Goal: Information Seeking & Learning: Stay updated

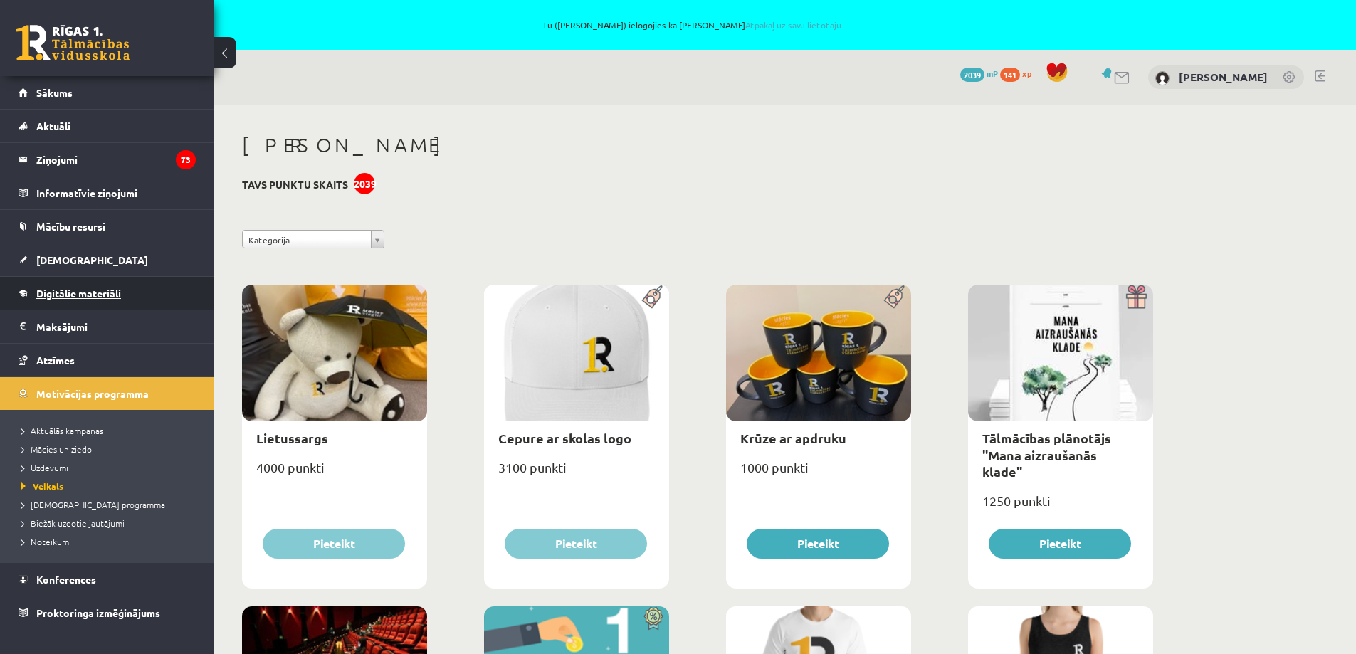
click at [75, 289] on span "Digitālie materiāli" at bounding box center [78, 293] width 85 height 13
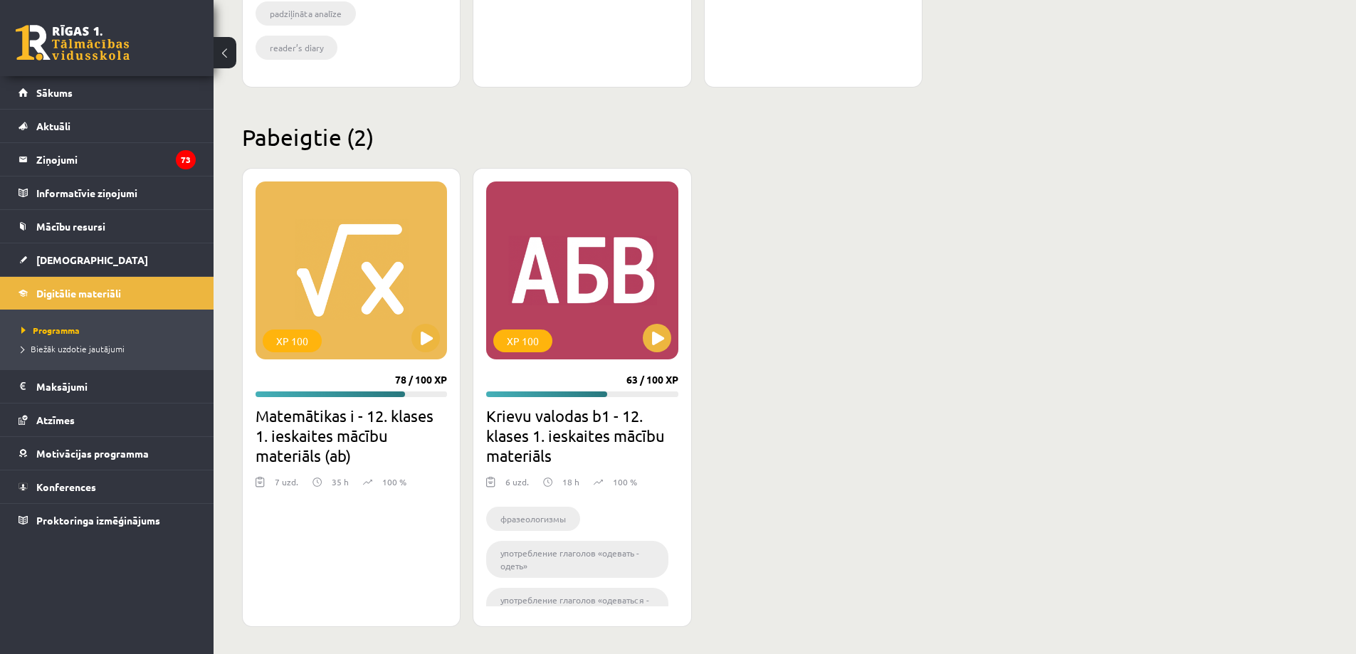
scroll to position [1280, 0]
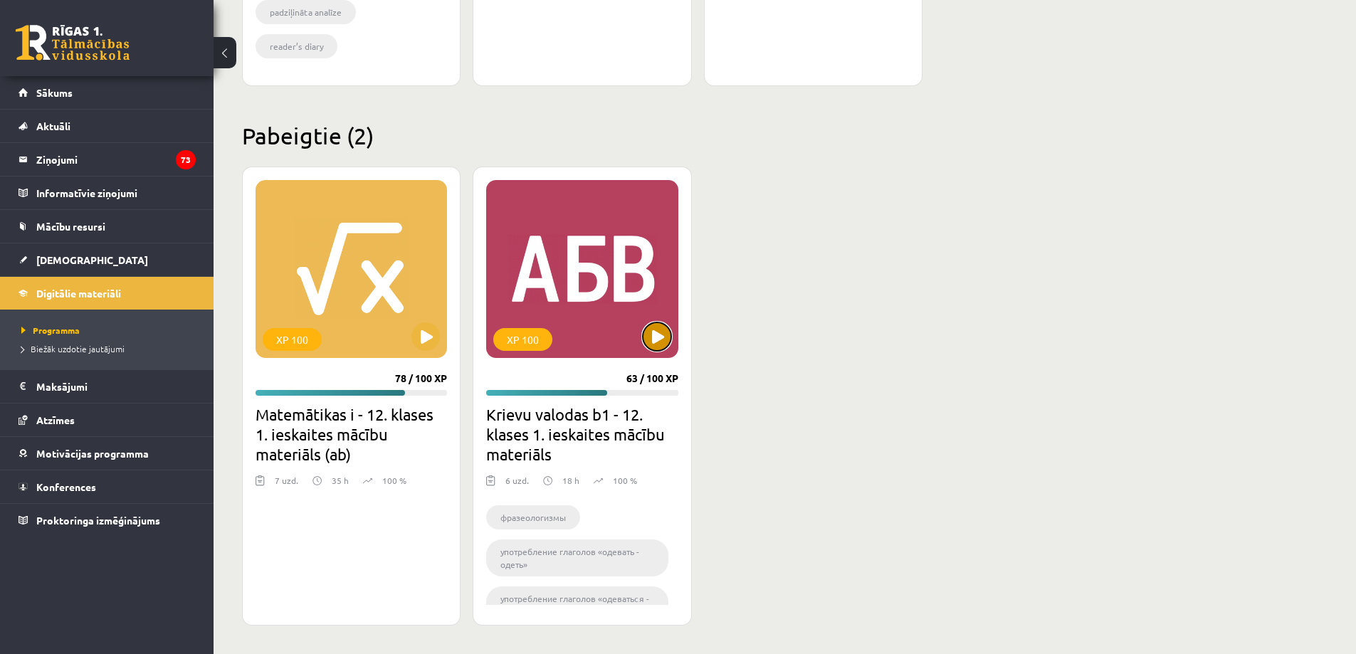
click at [660, 332] on button at bounding box center [657, 337] width 28 height 28
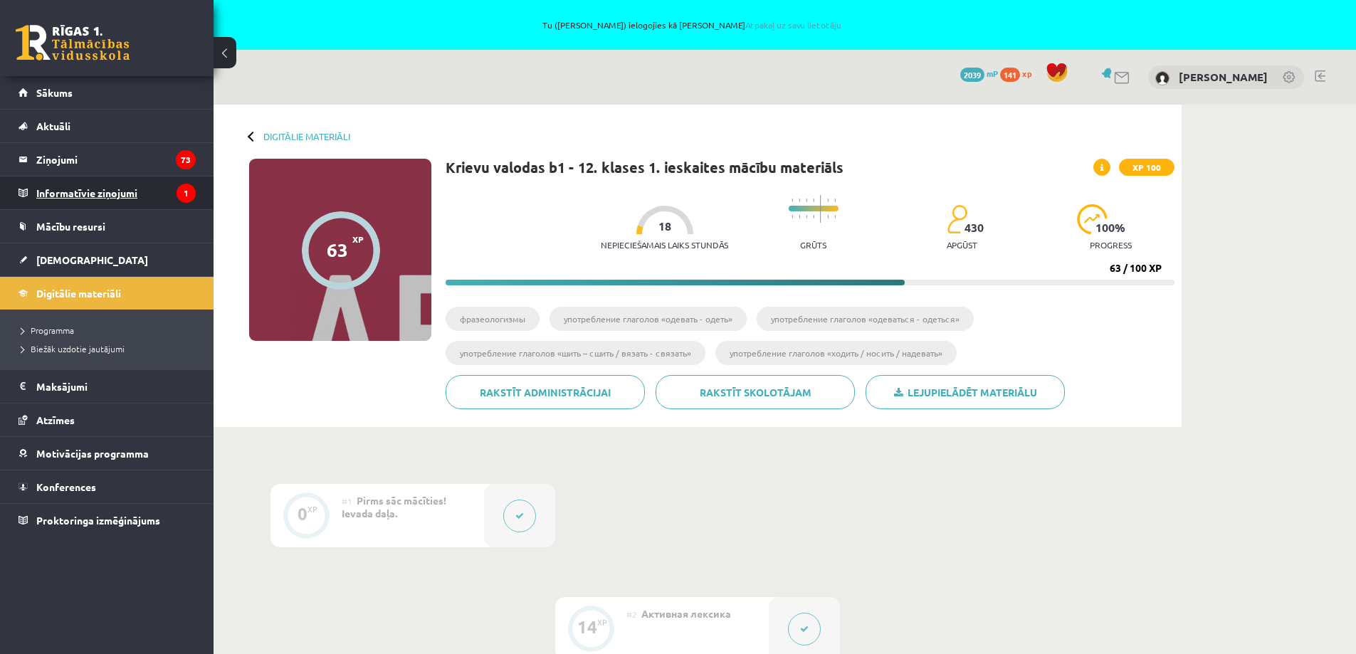
click at [114, 189] on legend "Informatīvie ziņojumi 1" at bounding box center [115, 193] width 159 height 33
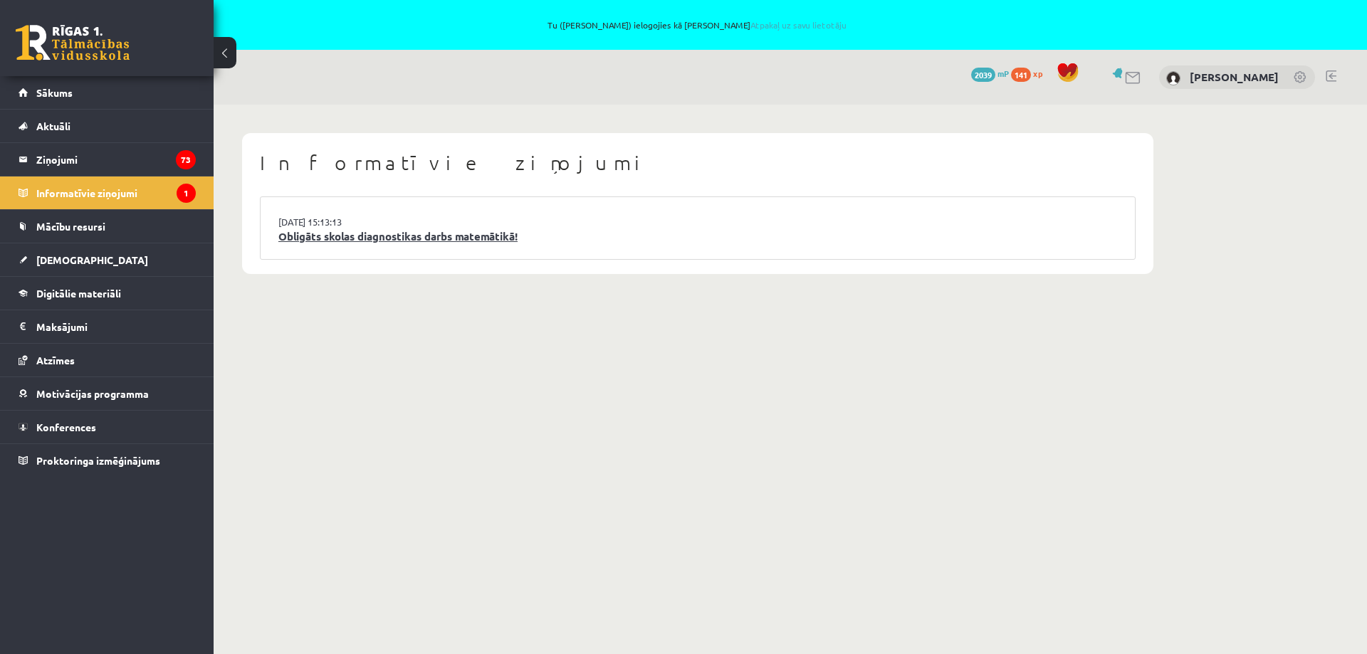
click at [405, 240] on link "Obligāts skolas diagnostikas darbs matemātikā!" at bounding box center [697, 237] width 839 height 16
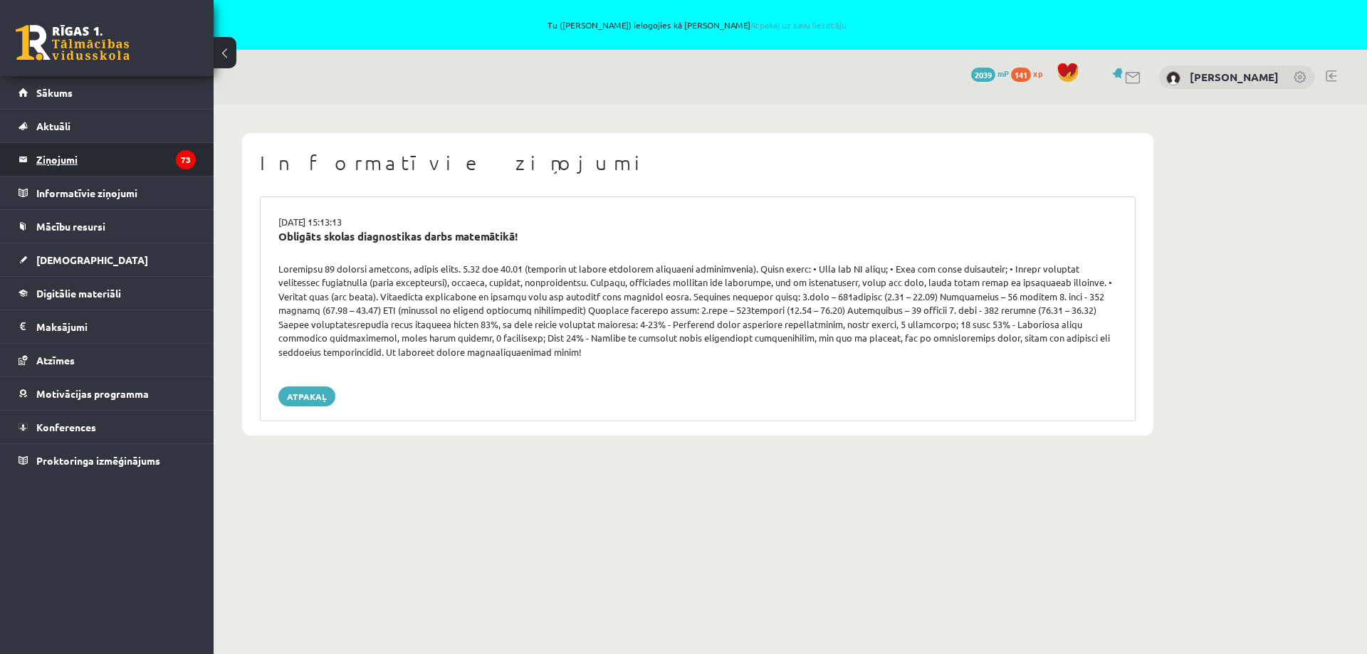
click at [61, 156] on legend "Ziņojumi 73" at bounding box center [115, 159] width 159 height 33
